Goal: Find specific page/section: Find specific page/section

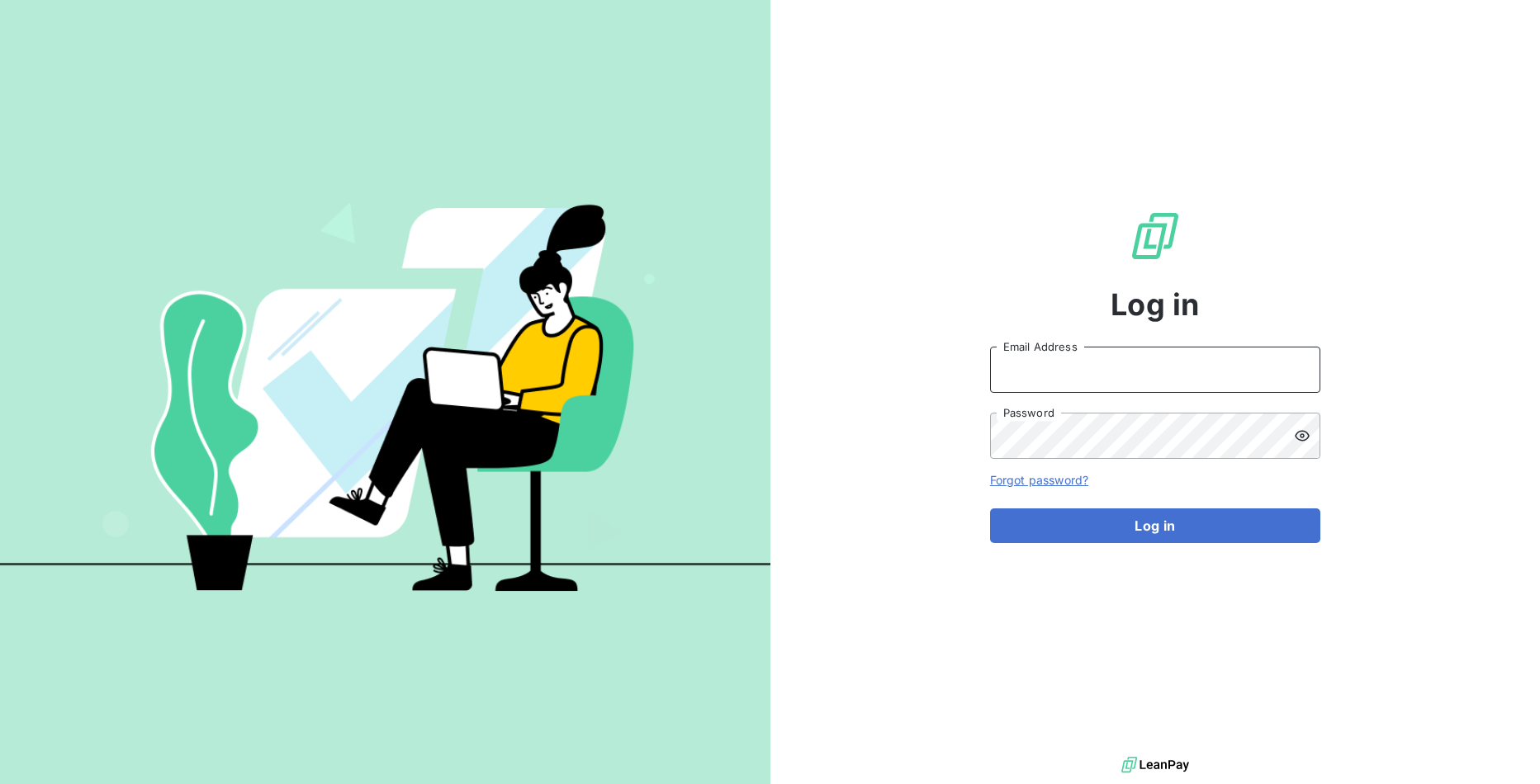
click at [1082, 358] on input "Email Address" at bounding box center [1155, 369] width 330 height 46
type input "admin@sollase"
click at [990, 508] on button "Log in" at bounding box center [1155, 525] width 330 height 34
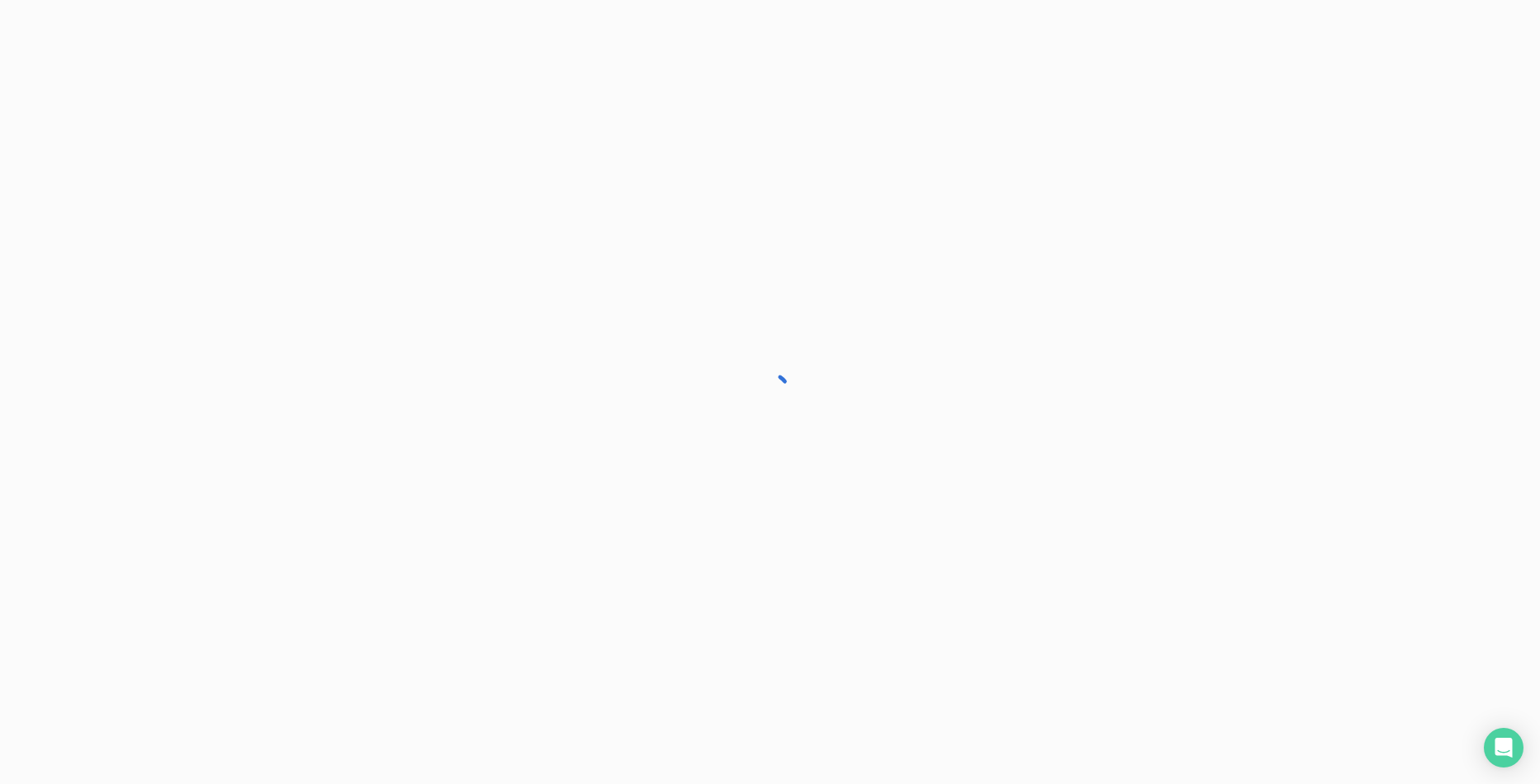
click at [962, 352] on div at bounding box center [770, 392] width 1540 height 784
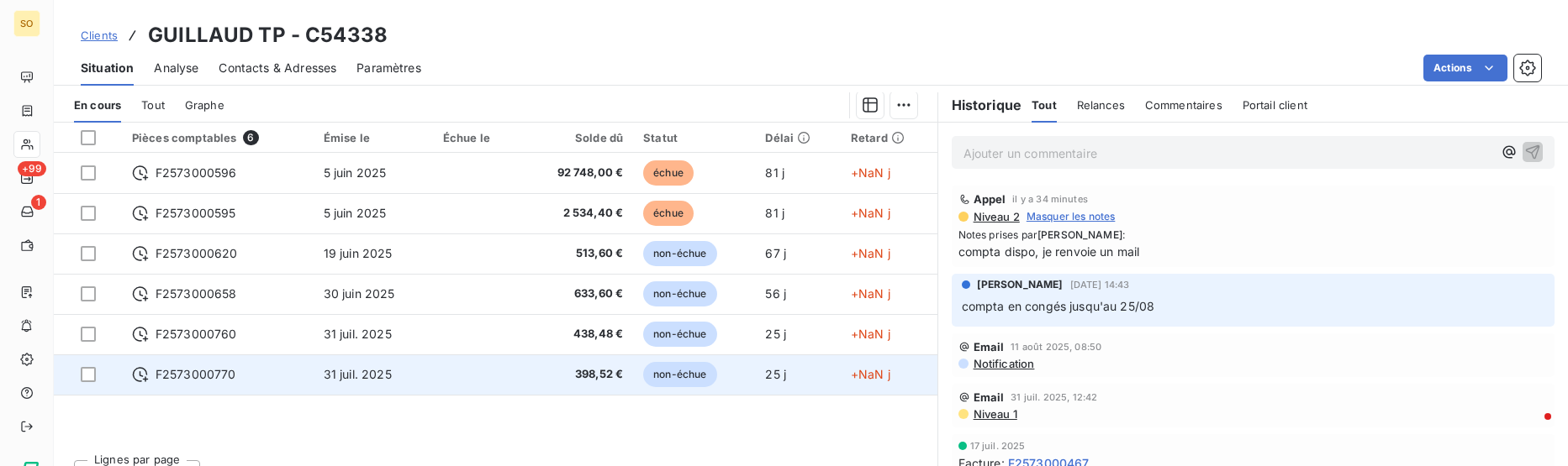
scroll to position [418, 0]
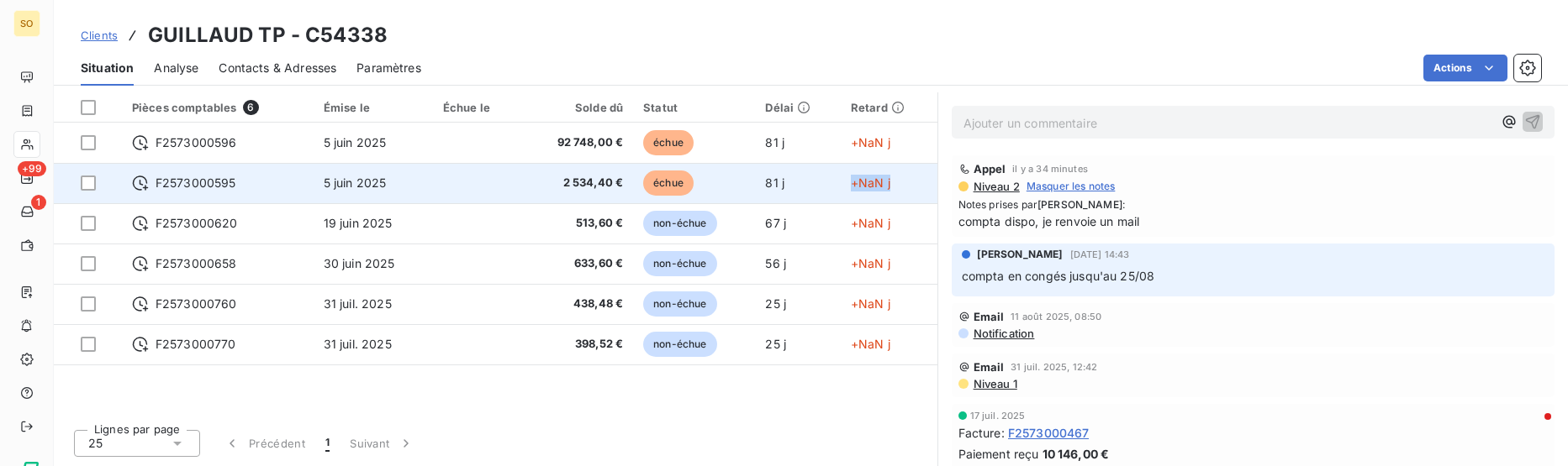
drag, startPoint x: 897, startPoint y: 190, endPoint x: 847, endPoint y: 185, distance: 50.2
click at [847, 185] on td "+NaN j" at bounding box center [889, 183] width 97 height 40
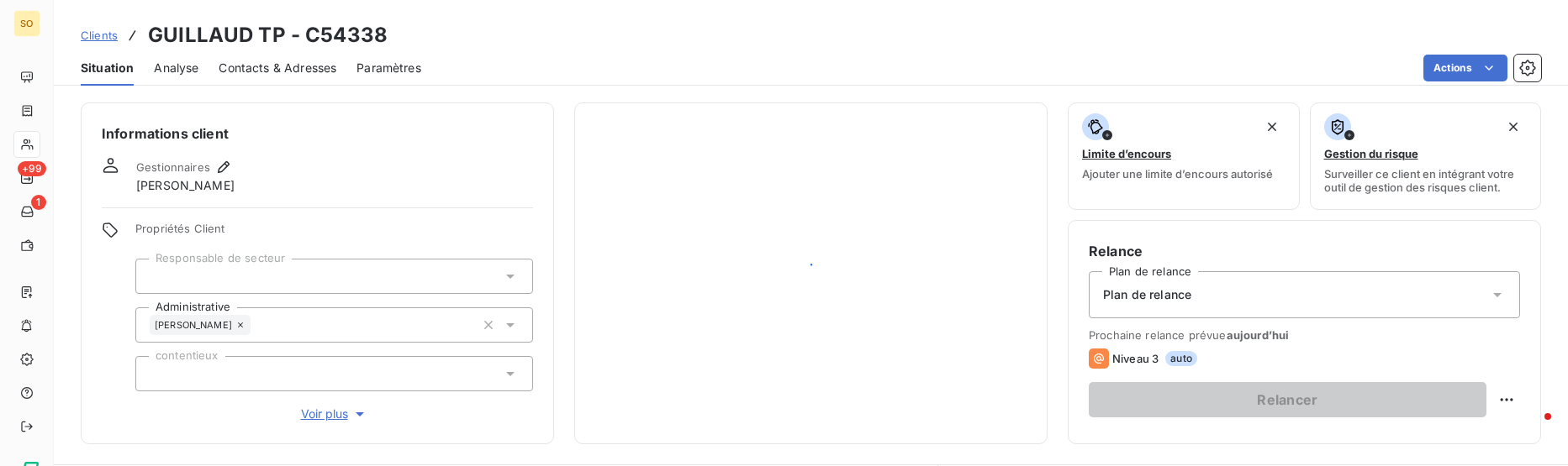
scroll to position [418, 0]
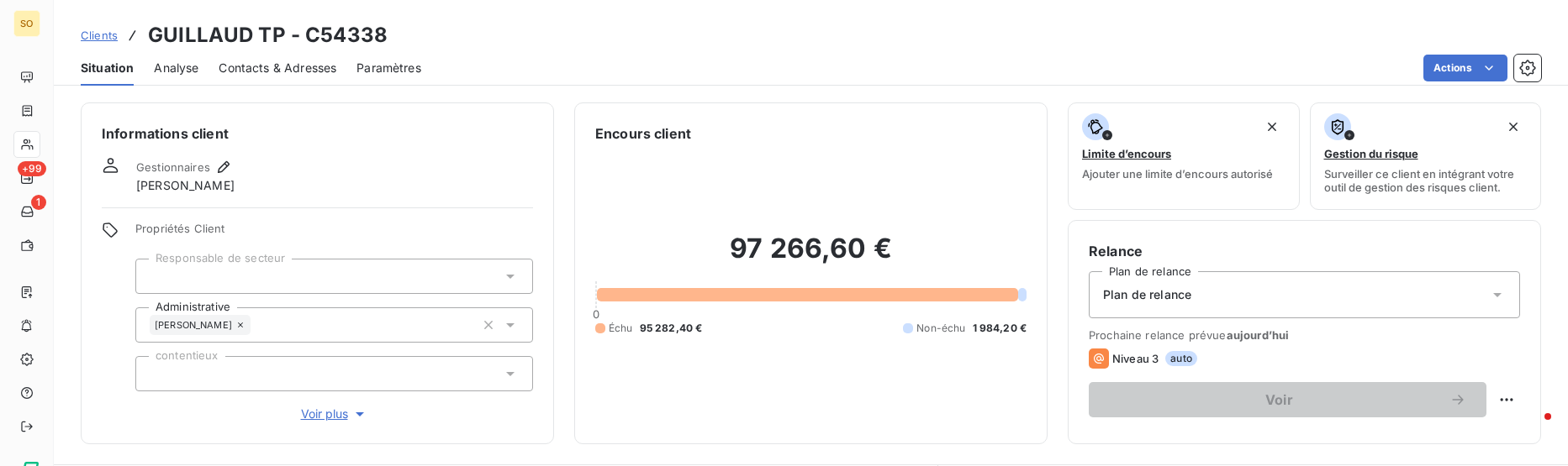
click at [594, 43] on div "Clients GUILLAUD TP - C54338" at bounding box center [810, 36] width 1514 height 31
click at [1058, 3] on div "Clients GUILLAUD TP - C54338 Situation Analyse Contacts & Adresses Paramètres A…" at bounding box center [810, 43] width 1514 height 86
click at [1003, 47] on div "Clients GUILLAUD TP - C54338" at bounding box center [810, 36] width 1514 height 31
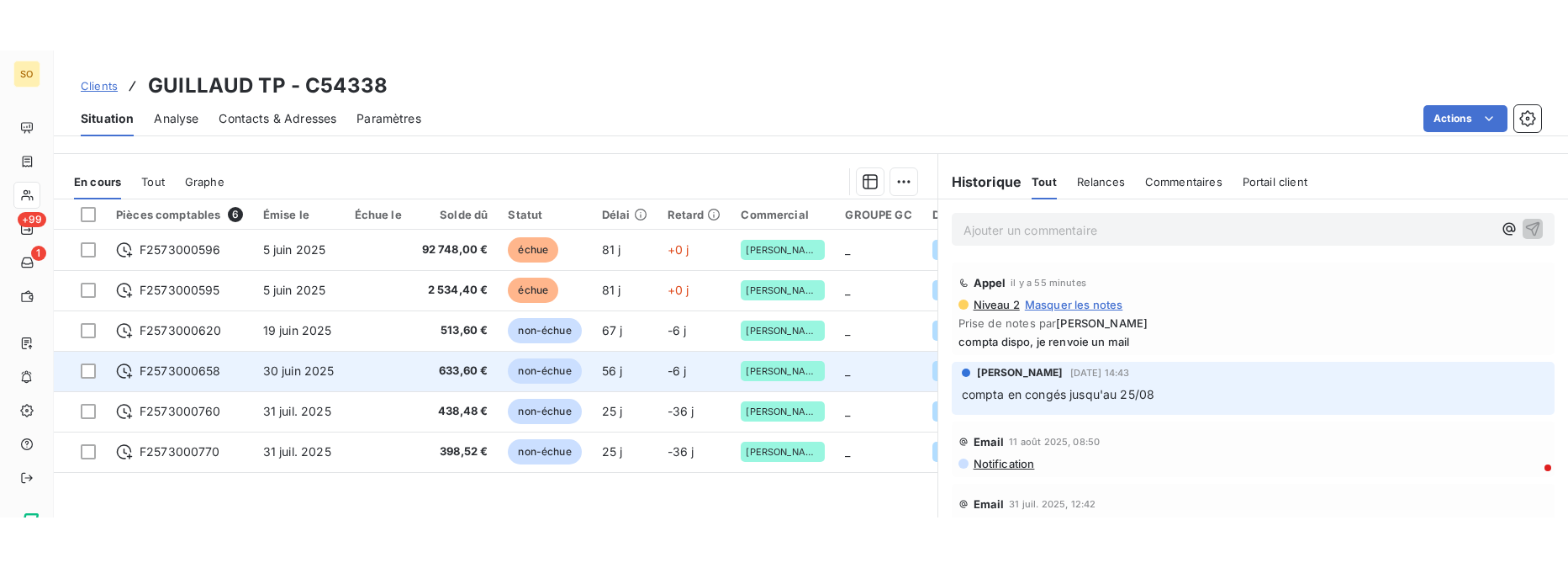
scroll to position [333, 0]
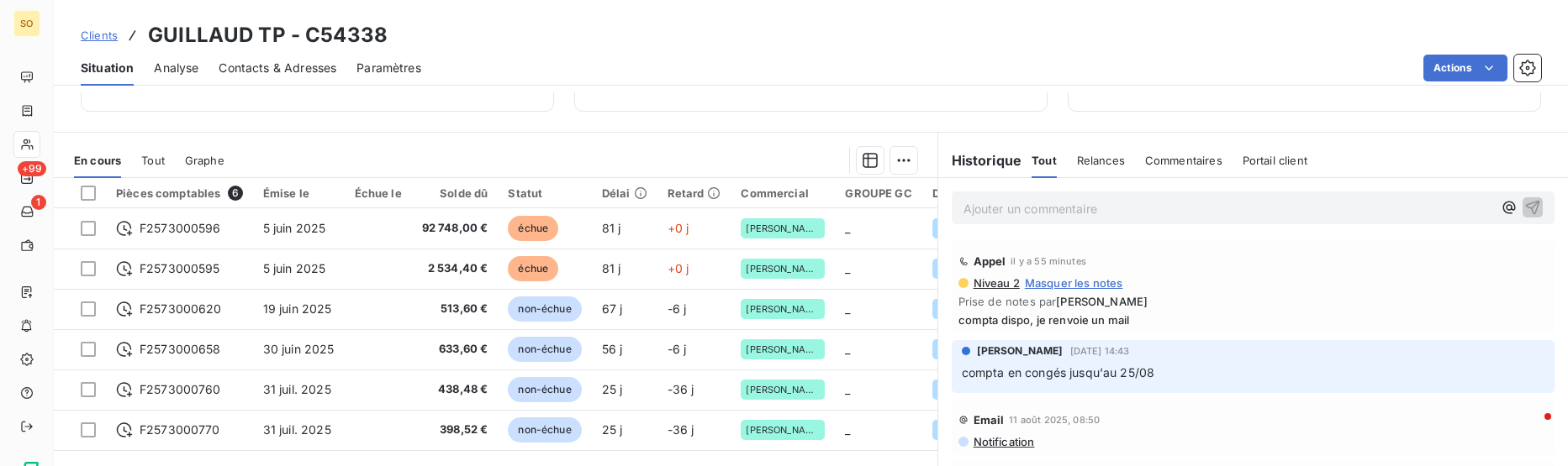
click at [675, 76] on div "Actions" at bounding box center [991, 68] width 1100 height 27
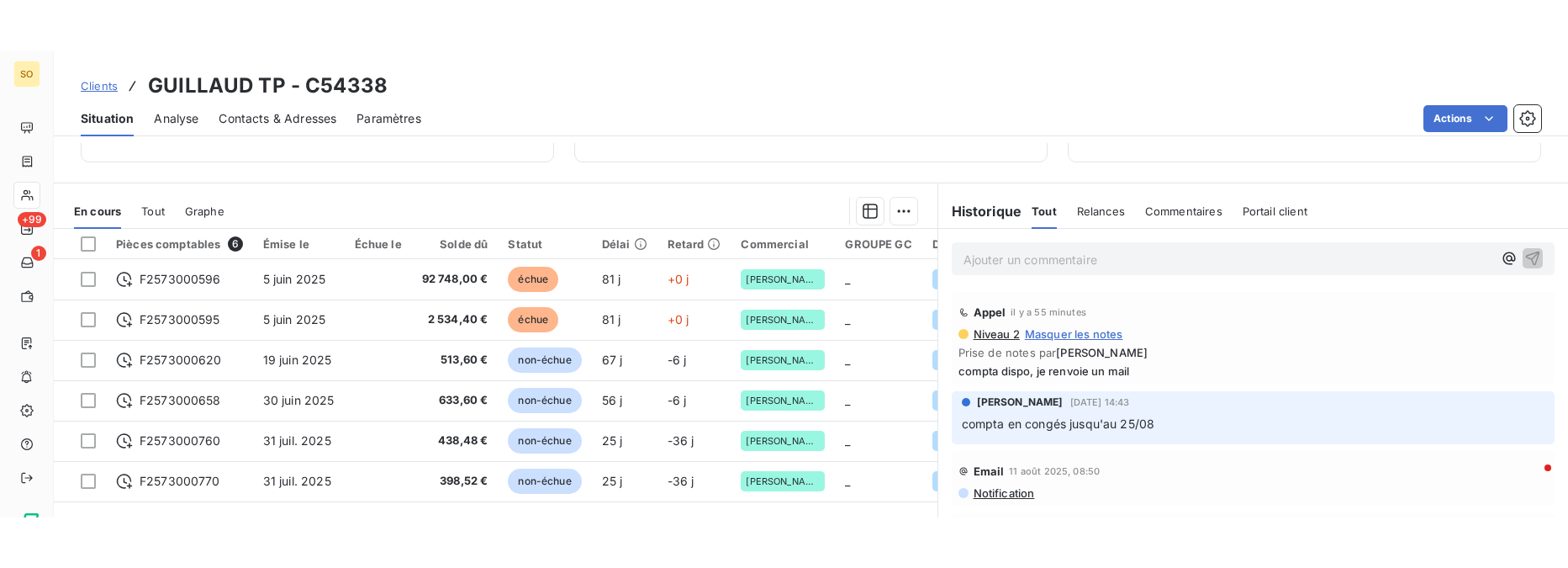
scroll to position [318, 0]
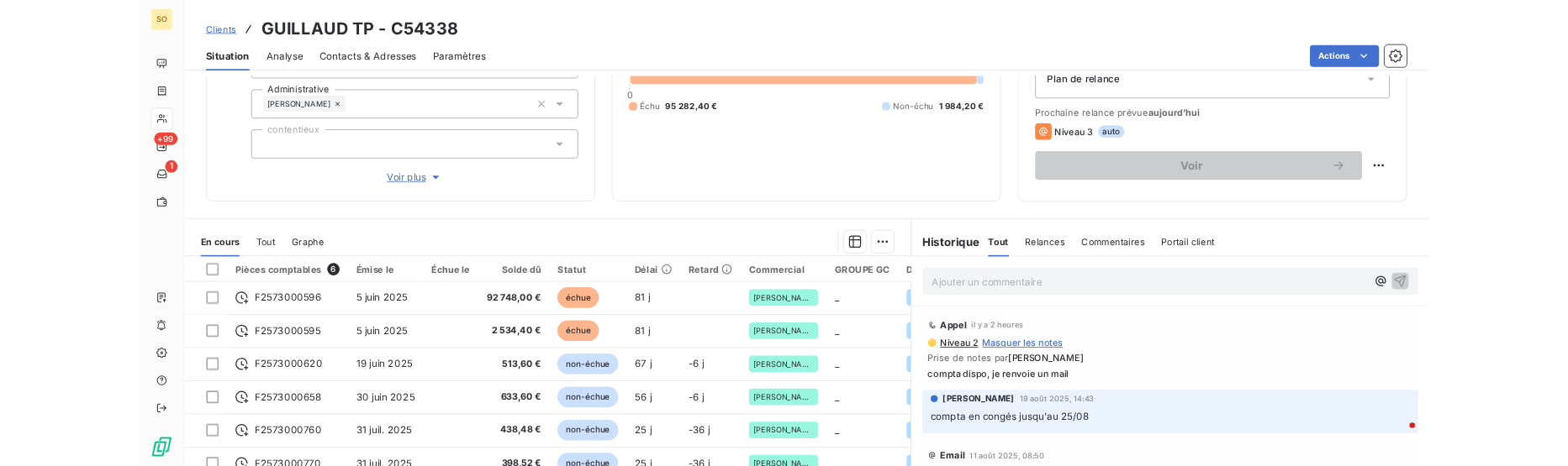
scroll to position [317, 0]
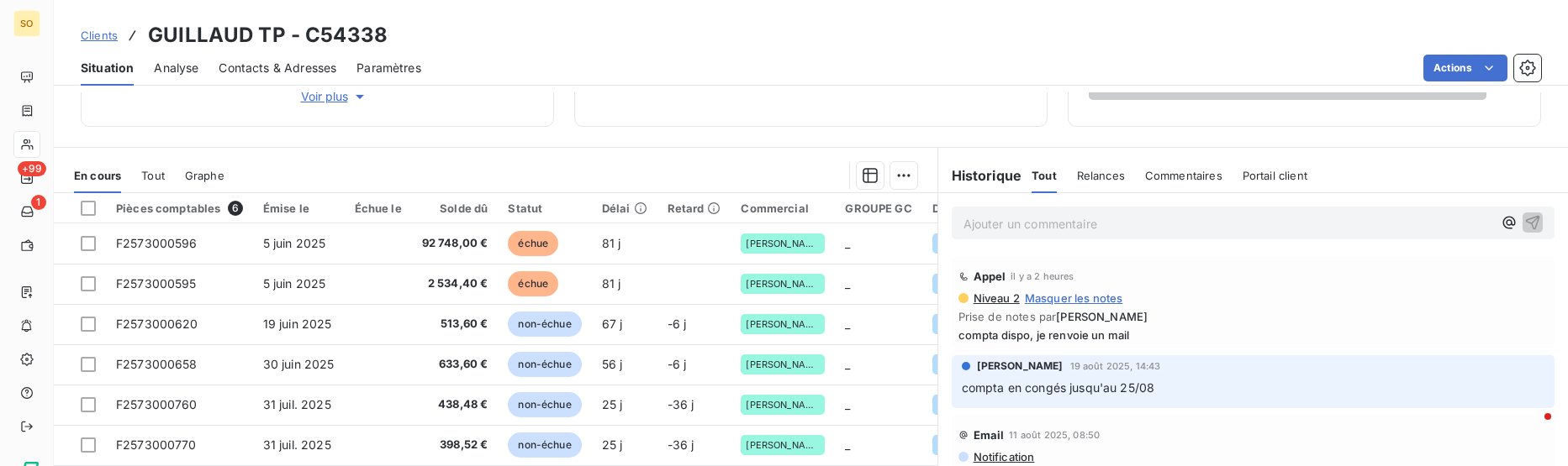
click at [698, 168] on div at bounding box center [581, 176] width 672 height 27
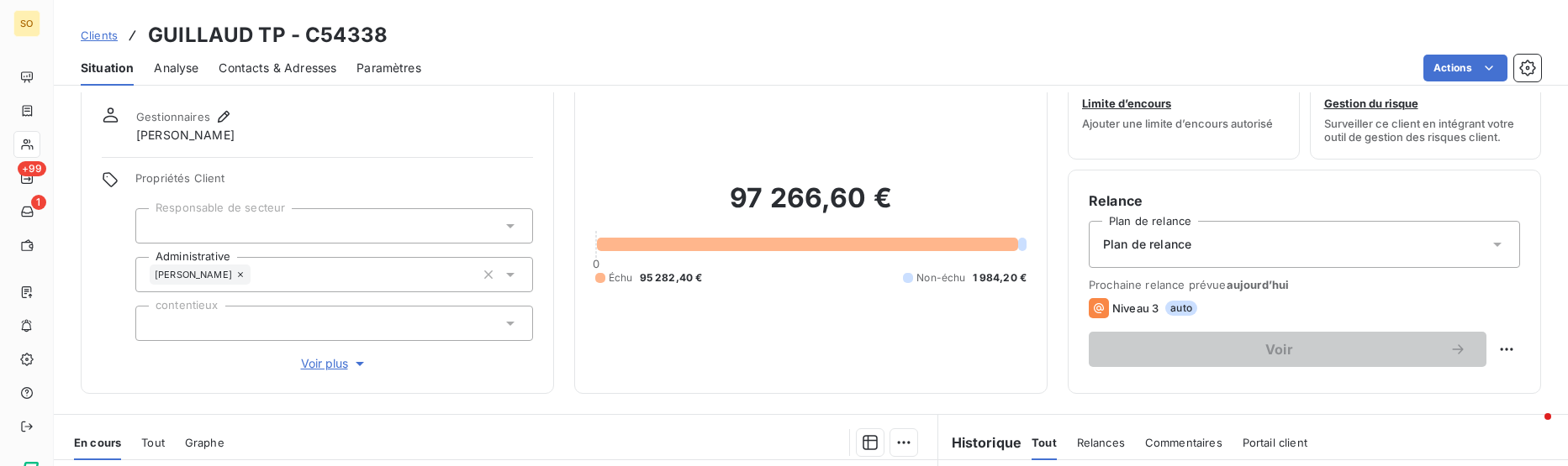
scroll to position [0, 0]
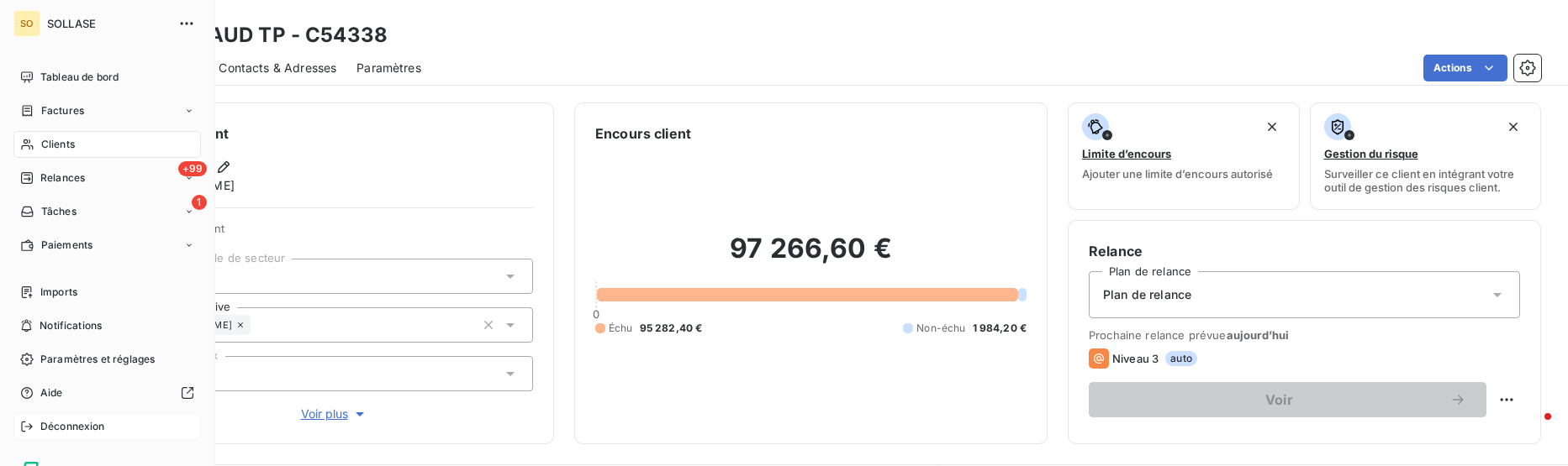
click at [31, 433] on icon at bounding box center [27, 427] width 14 height 14
